Goal: Transaction & Acquisition: Book appointment/travel/reservation

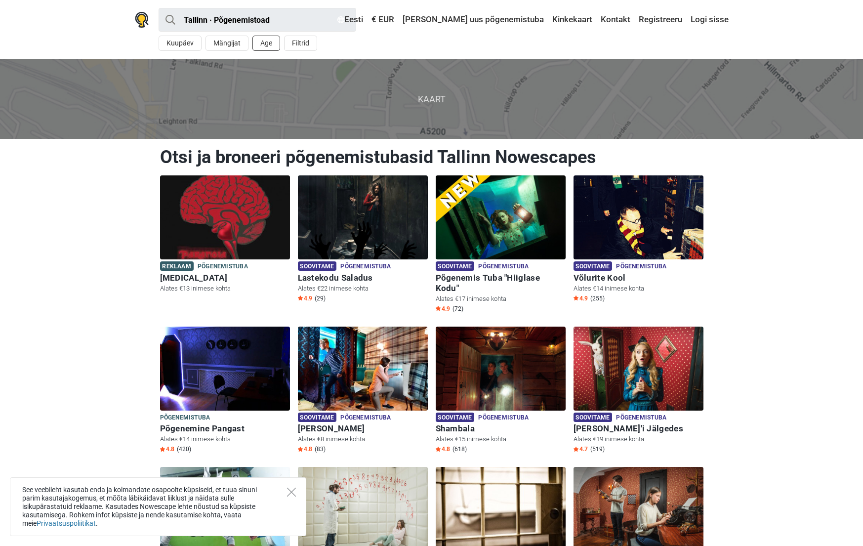
click at [270, 41] on button "Age" at bounding box center [266, 43] width 28 height 15
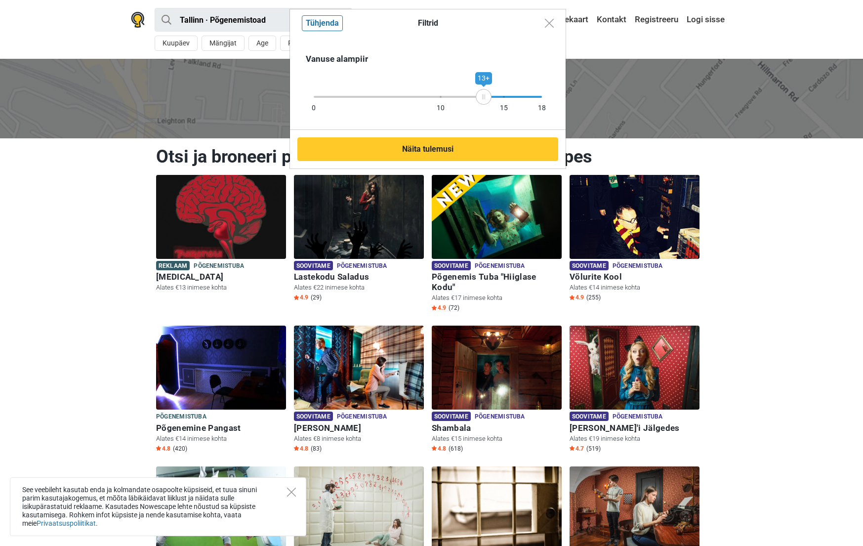
drag, startPoint x: 544, startPoint y: 99, endPoint x: 484, endPoint y: 97, distance: 60.8
click at [484, 97] on icon at bounding box center [483, 96] width 15 height 5
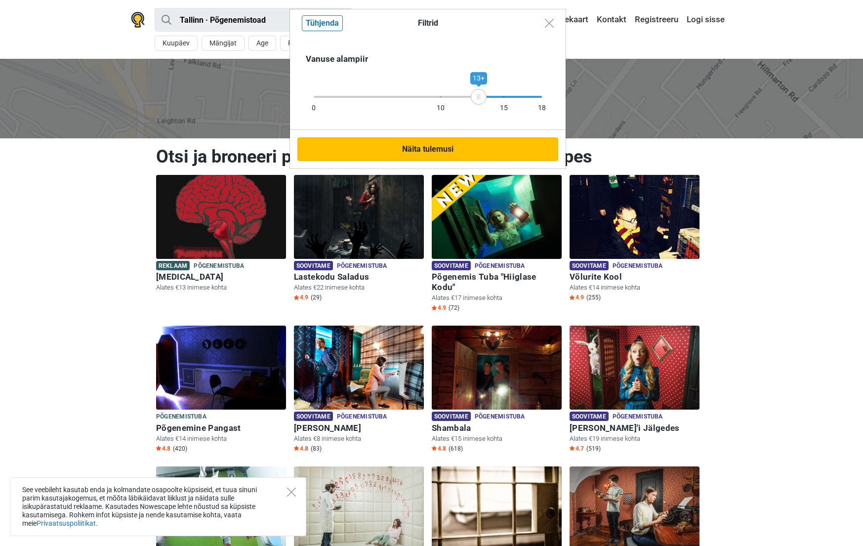
click at [466, 146] on button "Näita tulemusi" at bounding box center [427, 149] width 261 height 24
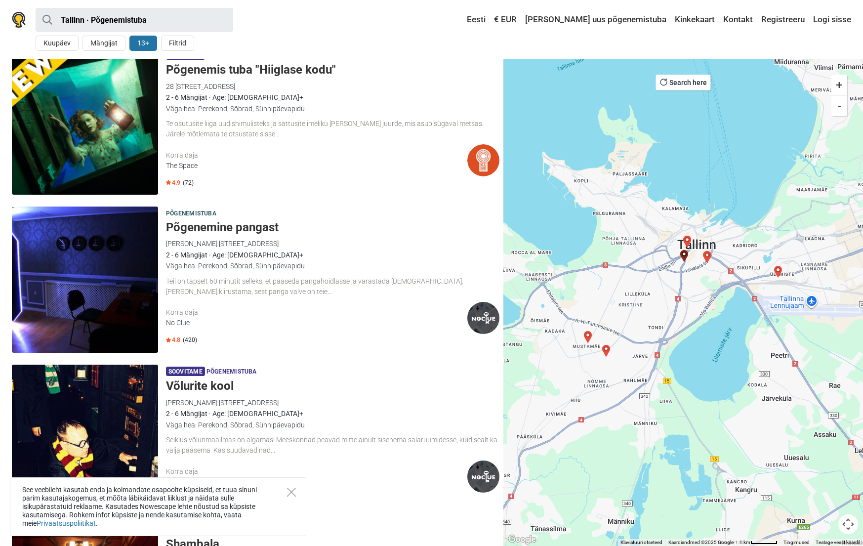
scroll to position [49, 0]
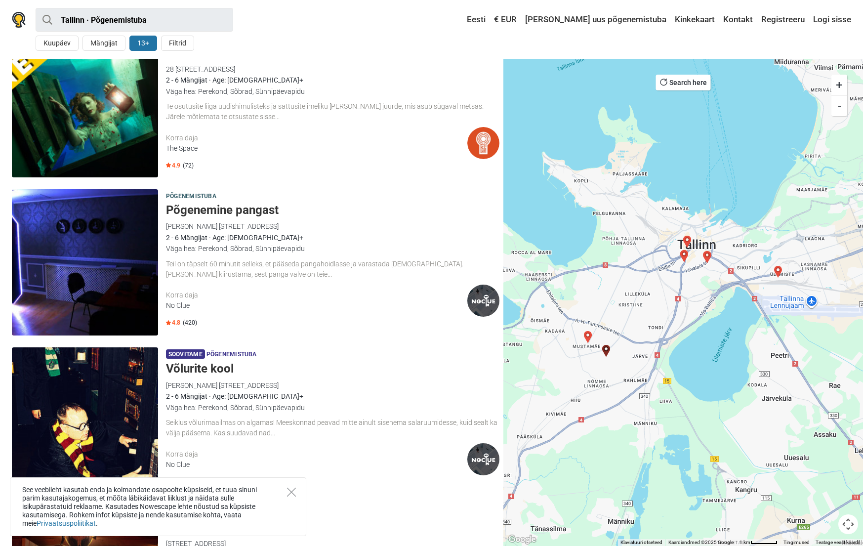
click at [202, 209] on h5 "Põgenemine pangast" at bounding box center [332, 210] width 333 height 14
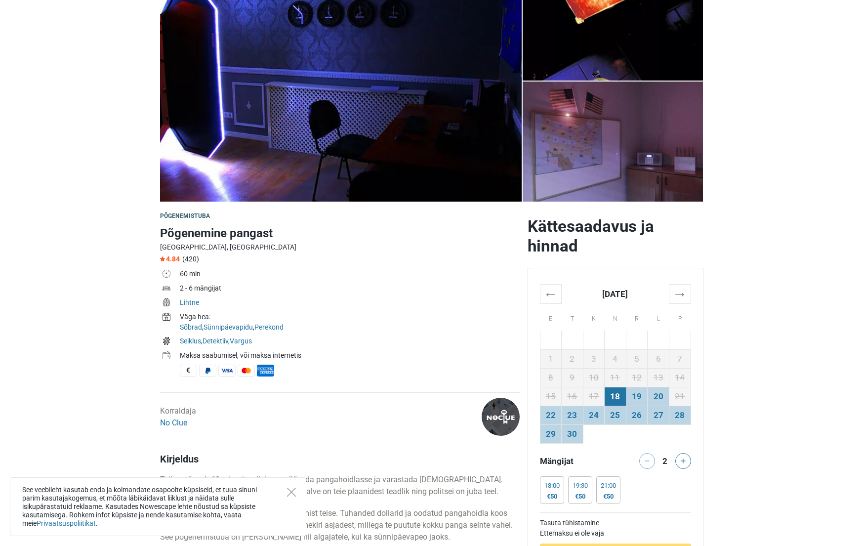
scroll to position [99, 0]
click at [653, 416] on td "27" at bounding box center [659, 414] width 22 height 19
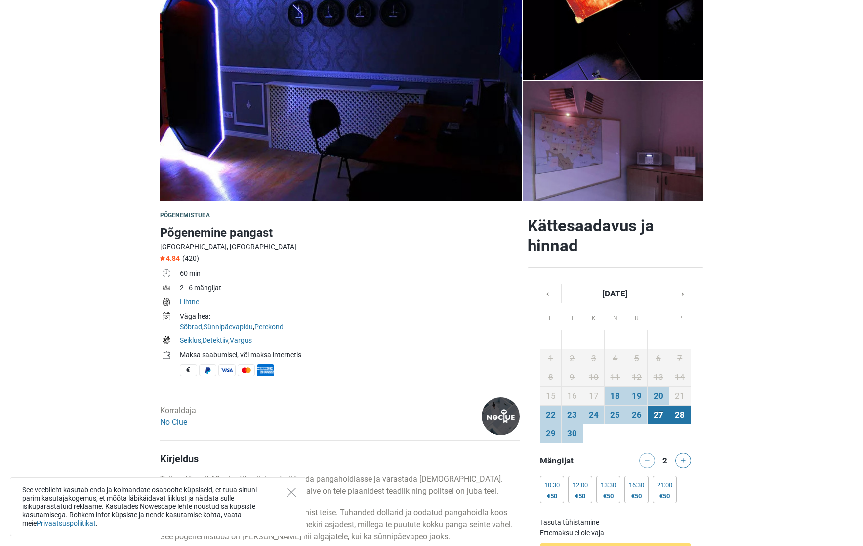
click at [686, 418] on td "28" at bounding box center [680, 414] width 22 height 19
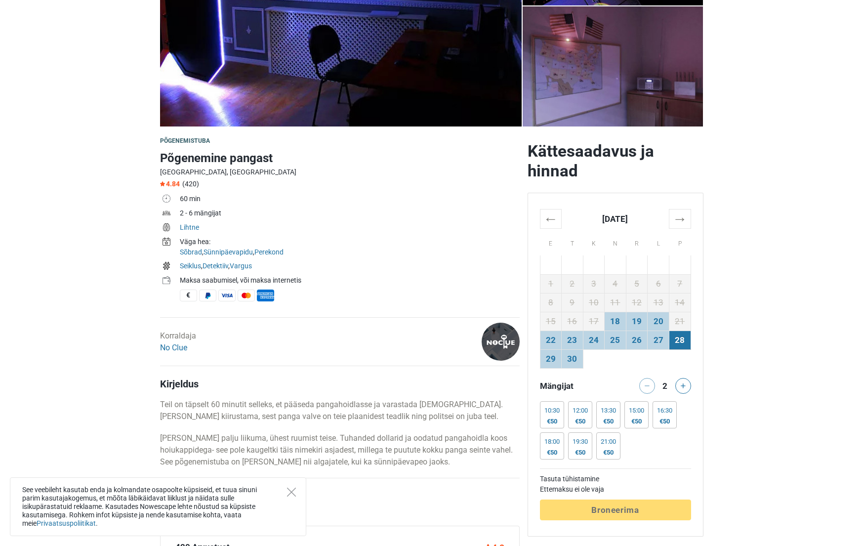
scroll to position [198, 0]
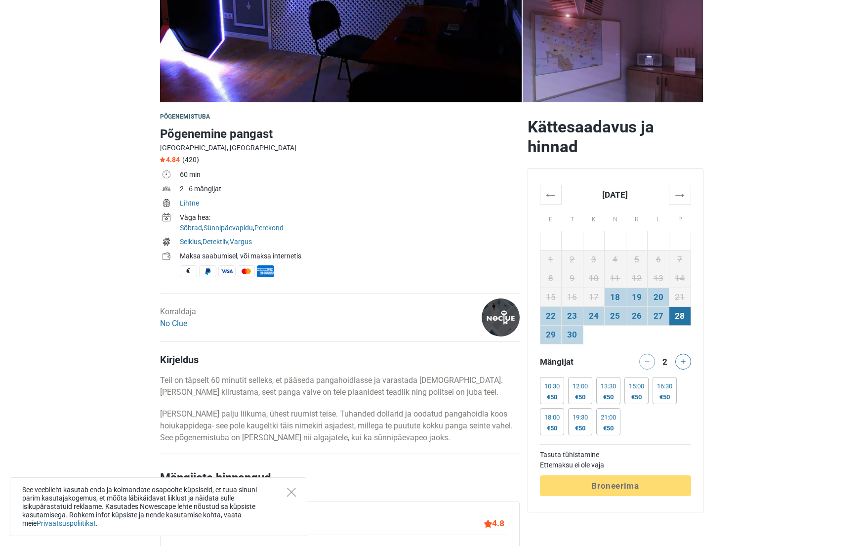
click at [573, 484] on div "Tasuta tühistamine Ettemaksu ei ole vaja Töötlemine Broneerima" at bounding box center [615, 470] width 151 height 52
click at [610, 485] on div "Tasuta tühistamine Ettemaksu ei ole vaja Töötlemine Broneerima" at bounding box center [615, 470] width 151 height 52
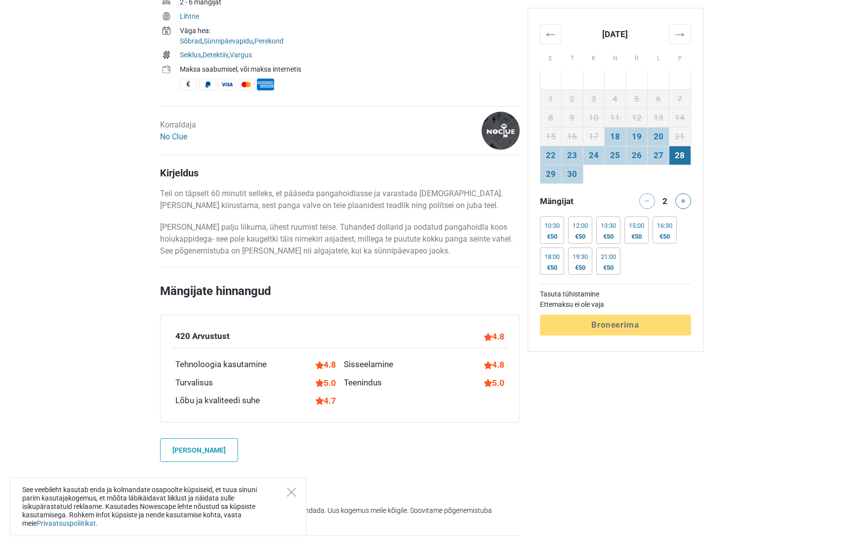
scroll to position [395, 0]
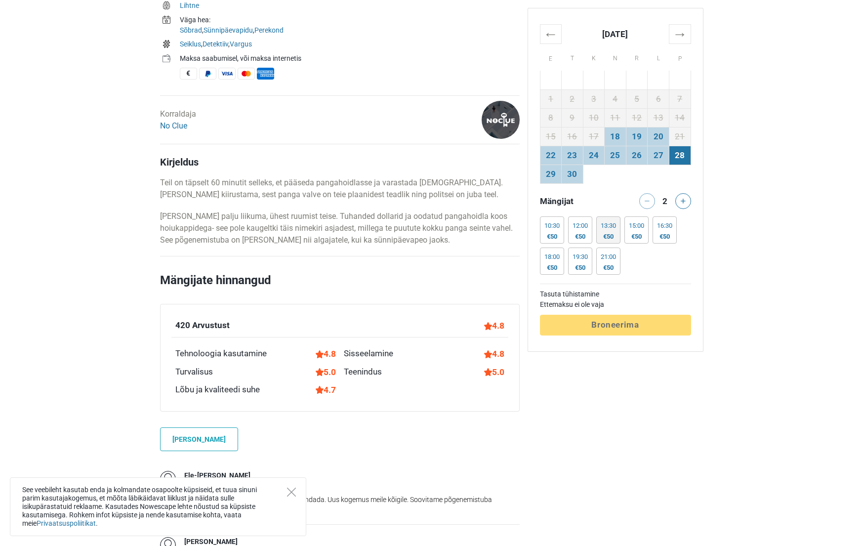
click at [599, 236] on div "13:30 €50" at bounding box center [608, 229] width 24 height 27
click at [621, 325] on span "Broneerima" at bounding box center [614, 325] width 47 height 10
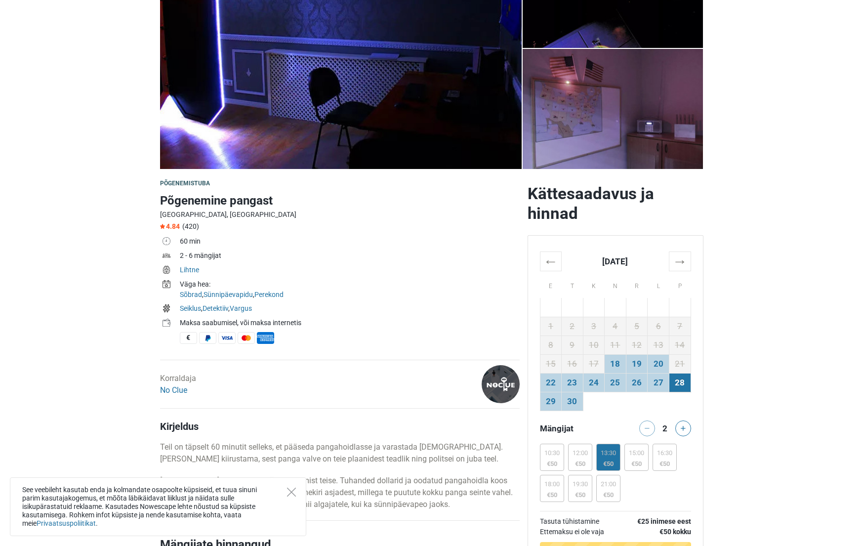
scroll to position [148, 0]
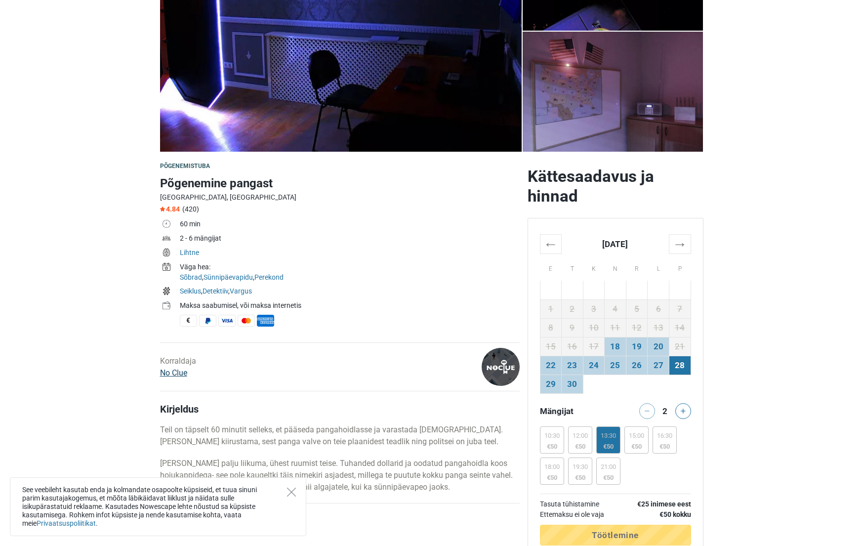
click at [179, 370] on link "No Clue" at bounding box center [173, 372] width 27 height 9
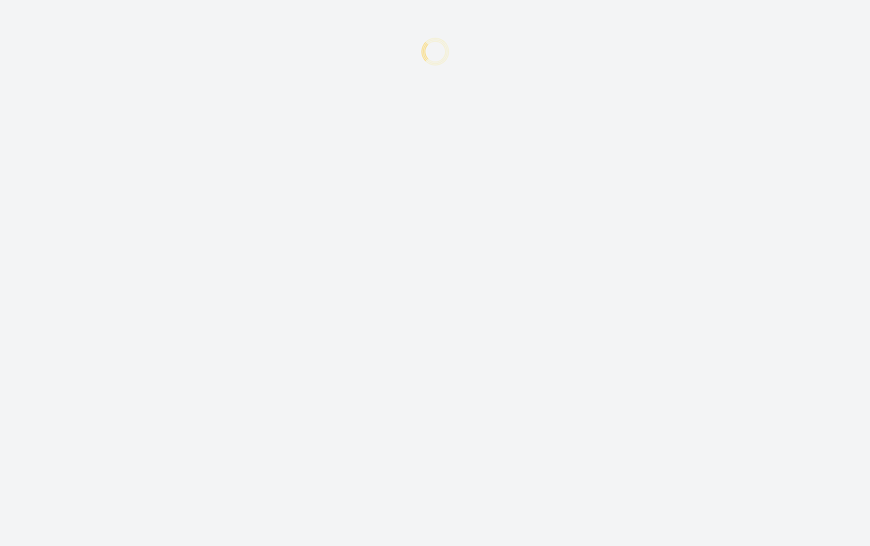
type input "+372"
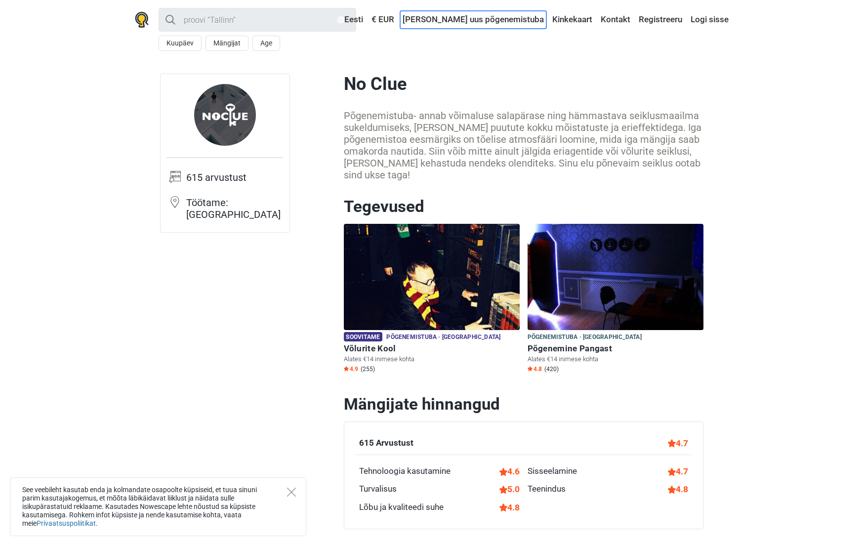
click at [462, 21] on link "[PERSON_NAME] uus põgenemistuba" at bounding box center [473, 20] width 146 height 18
click at [366, 19] on link "Eesti" at bounding box center [350, 20] width 31 height 18
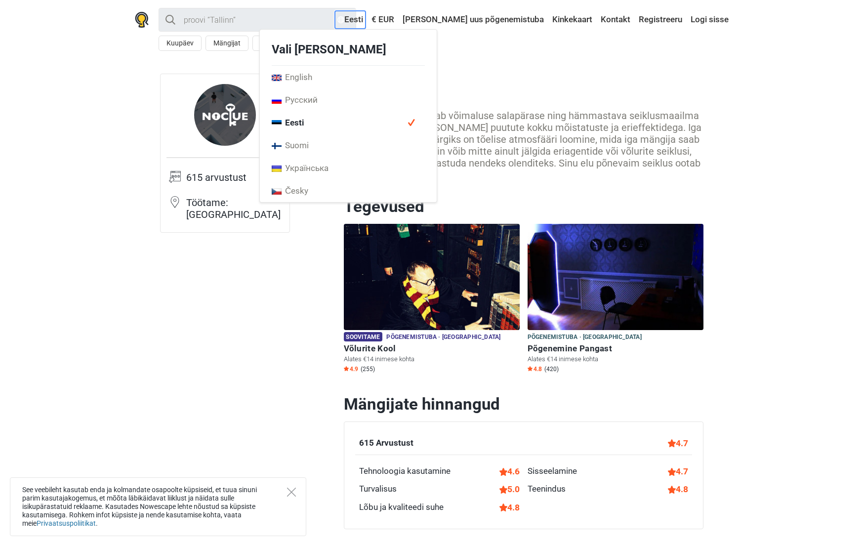
click at [366, 19] on link "Eesti" at bounding box center [350, 20] width 31 height 18
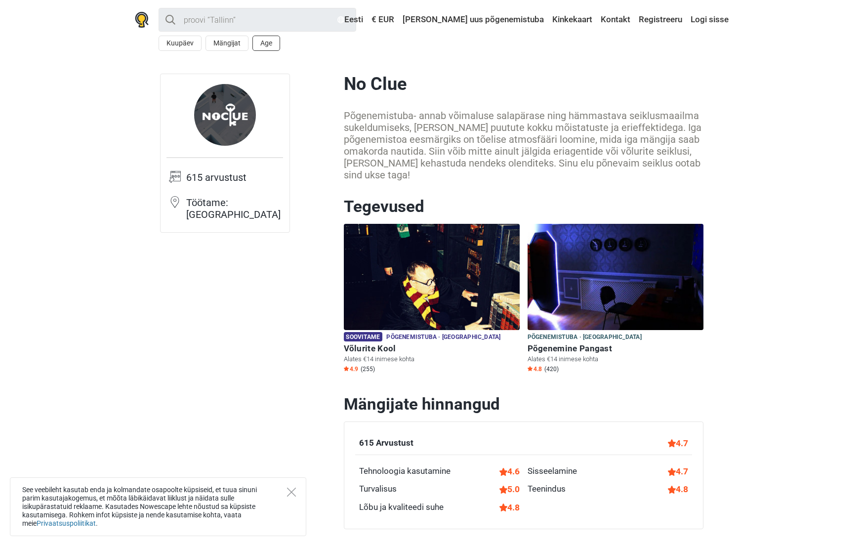
click at [272, 45] on button "Age" at bounding box center [266, 43] width 28 height 15
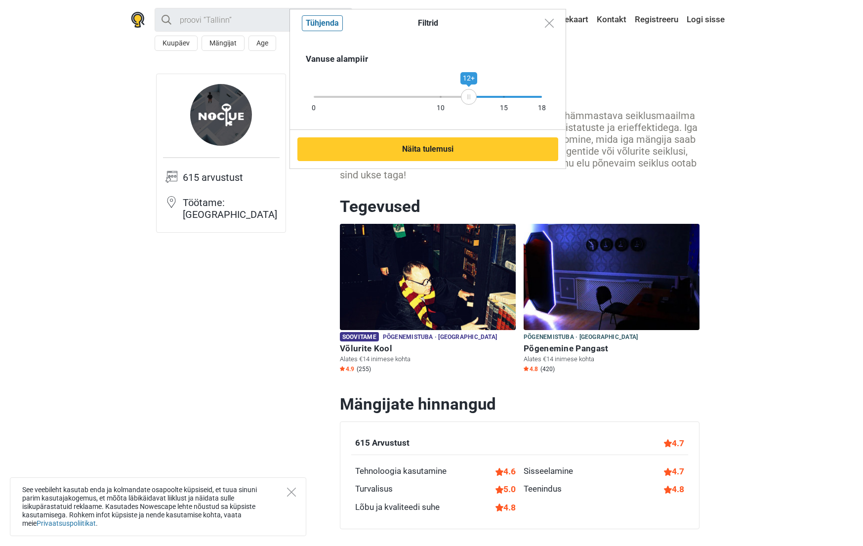
drag, startPoint x: 541, startPoint y: 96, endPoint x: 469, endPoint y: 93, distance: 72.2
click at [469, 93] on div "12+" at bounding box center [469, 97] width 16 height 16
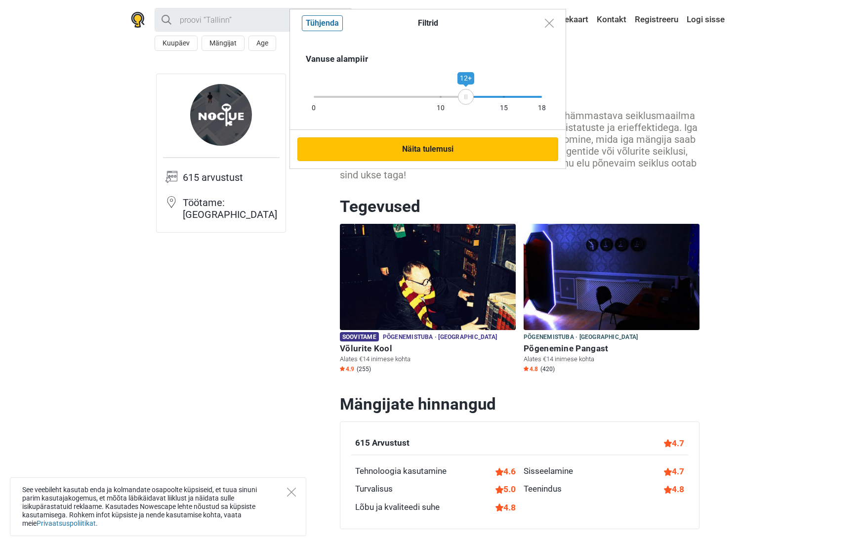
click at [461, 153] on button "Näita tulemusi" at bounding box center [427, 149] width 261 height 24
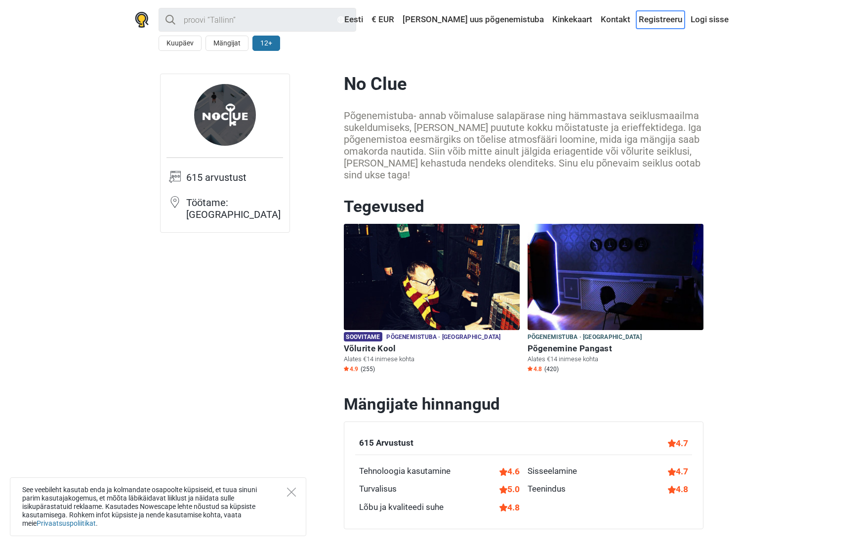
click at [669, 16] on link "Registreeru" at bounding box center [660, 20] width 48 height 18
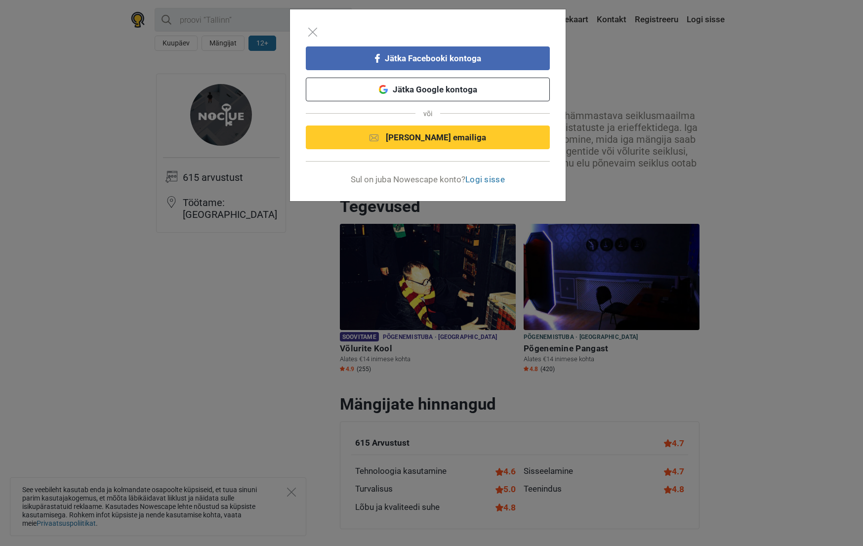
click at [704, 56] on div "Jätka Facebooki kontoga Jätka Google kontoga või Jätka emailiga Sul on juba Now…" at bounding box center [431, 273] width 863 height 546
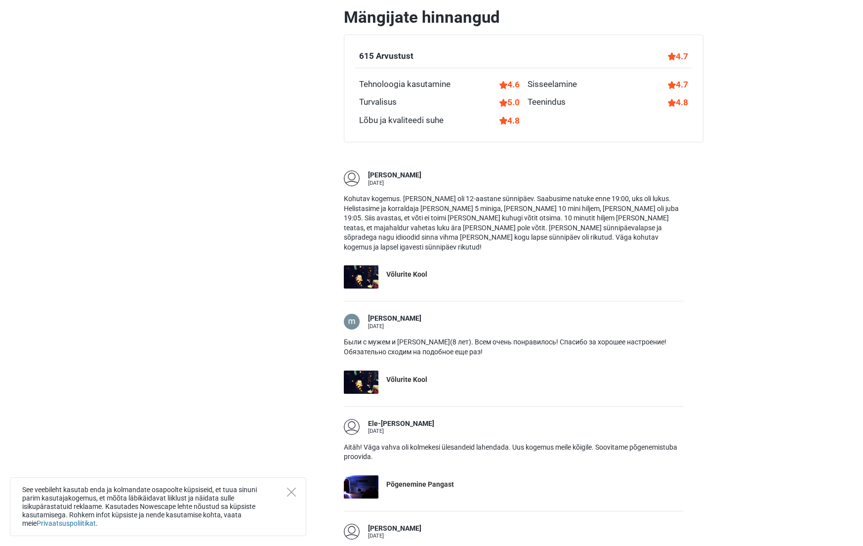
scroll to position [494, 0]
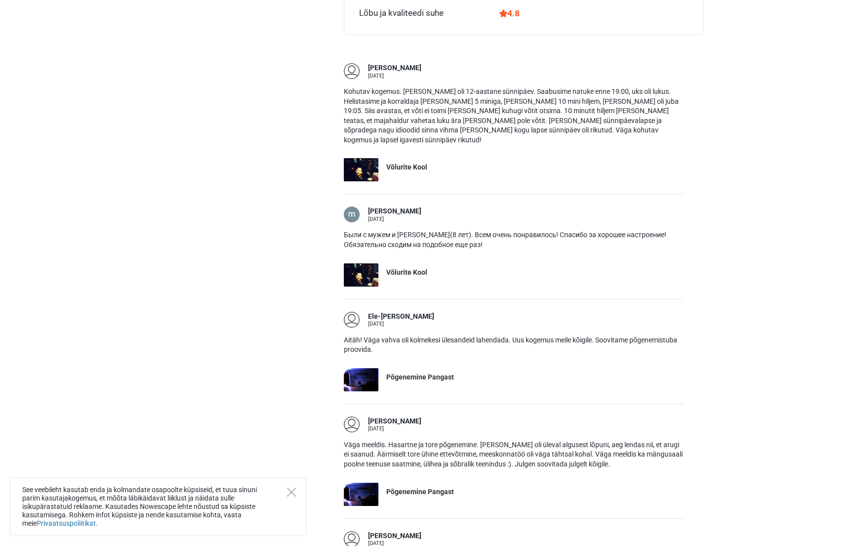
click at [425, 372] on div "Põgenemine Pangast" at bounding box center [420, 377] width 68 height 10
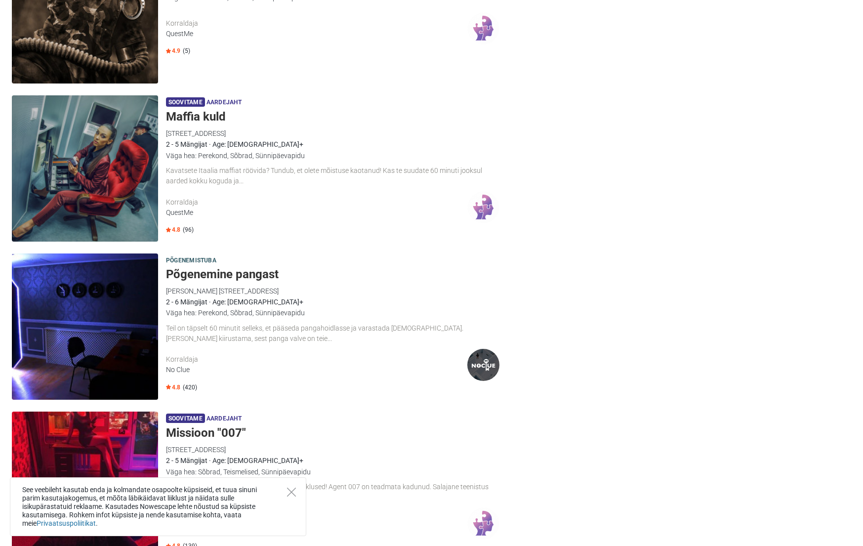
scroll to position [543, 0]
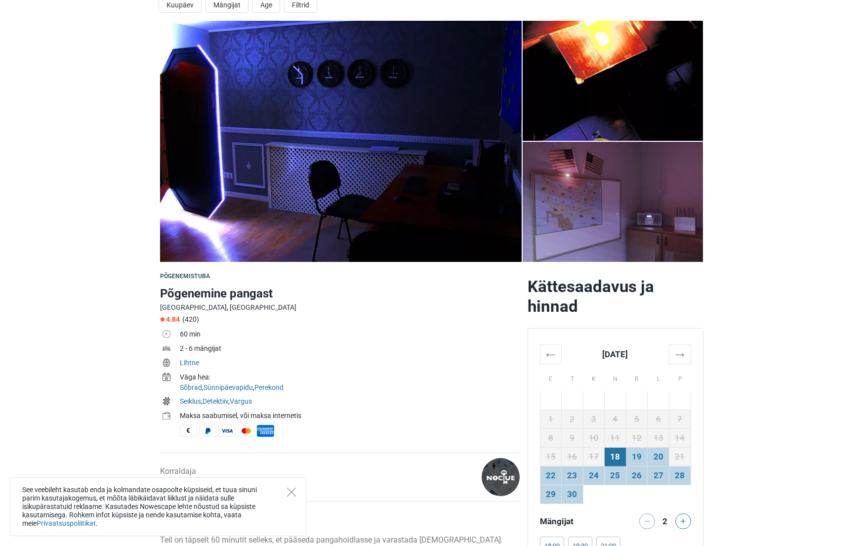
scroll to position [49, 0]
